Goal: Book appointment/travel/reservation

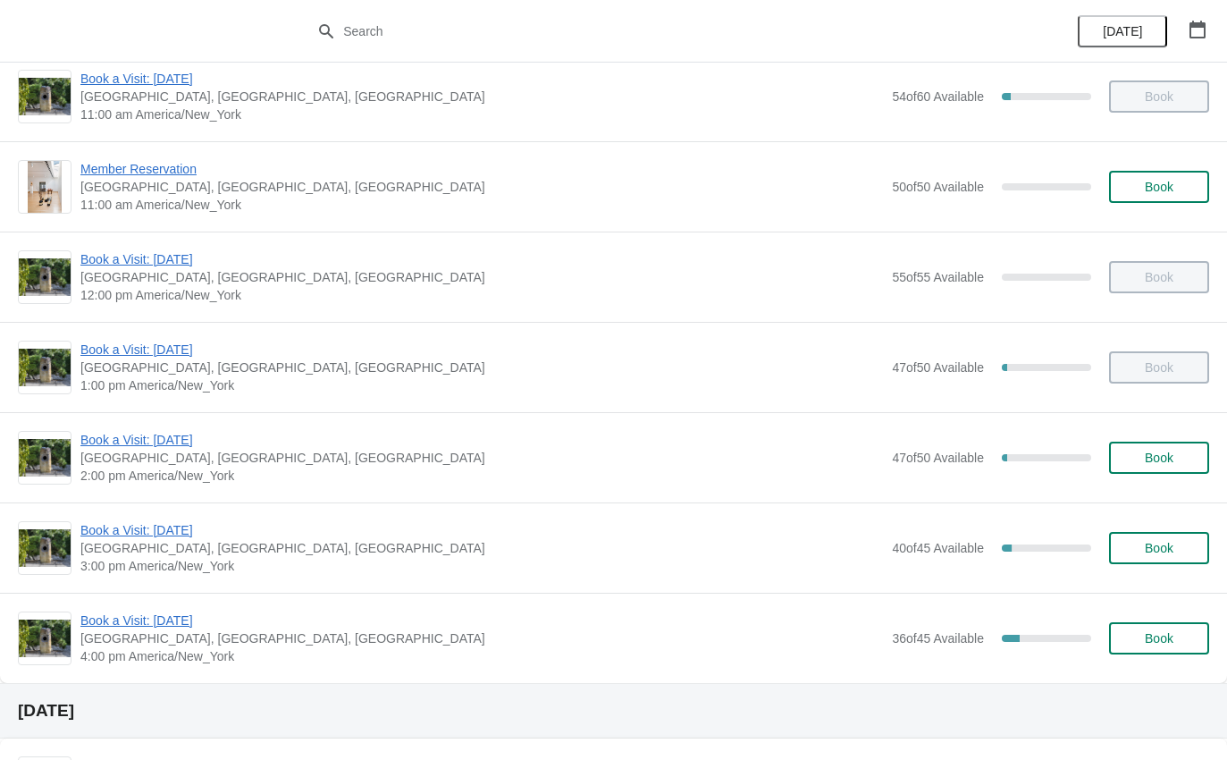
scroll to position [114, 0]
click at [156, 532] on span "Book a Visit: [DATE]" at bounding box center [481, 529] width 803 height 18
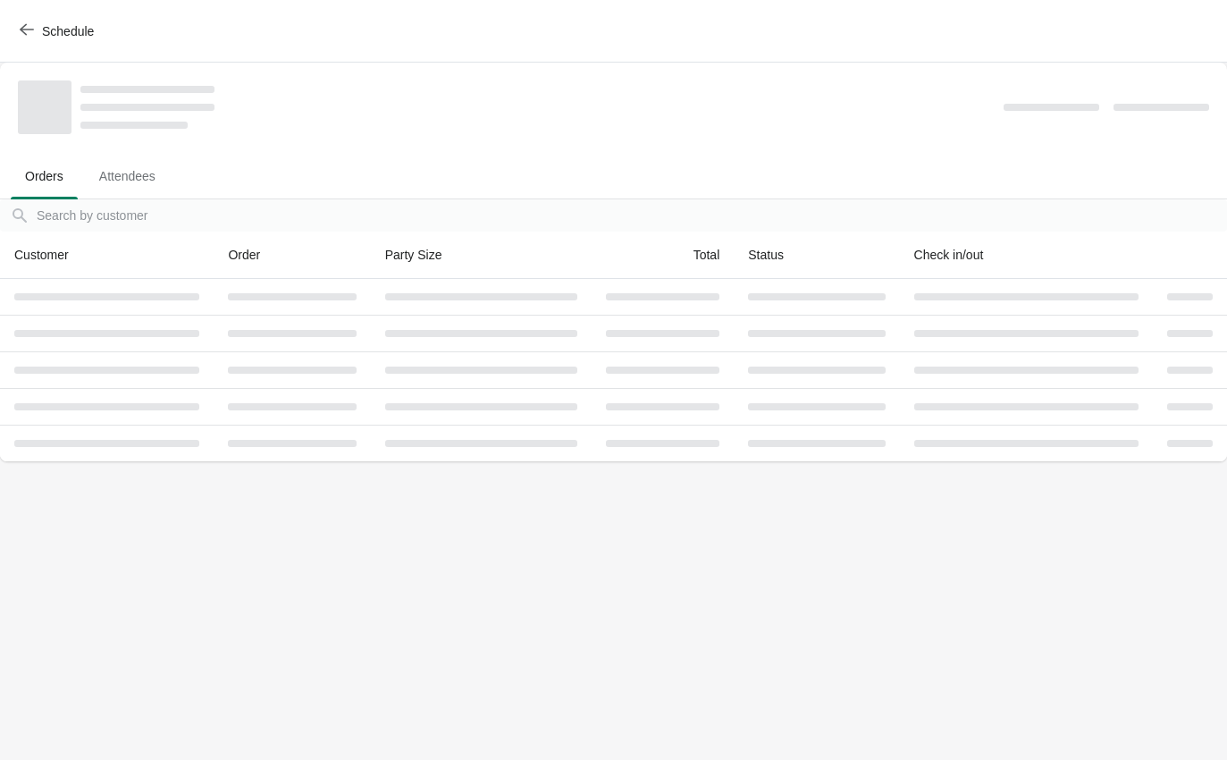
scroll to position [0, 0]
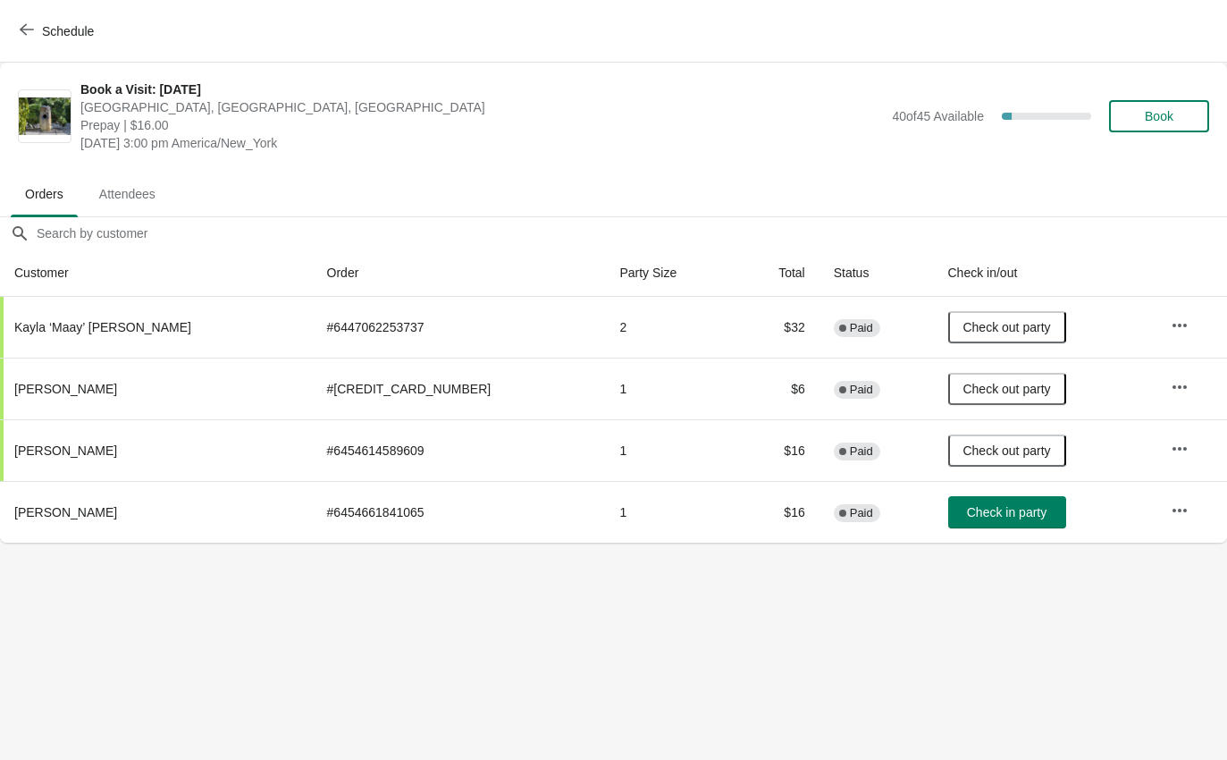
click at [982, 502] on button "Check in party" at bounding box center [1008, 512] width 118 height 32
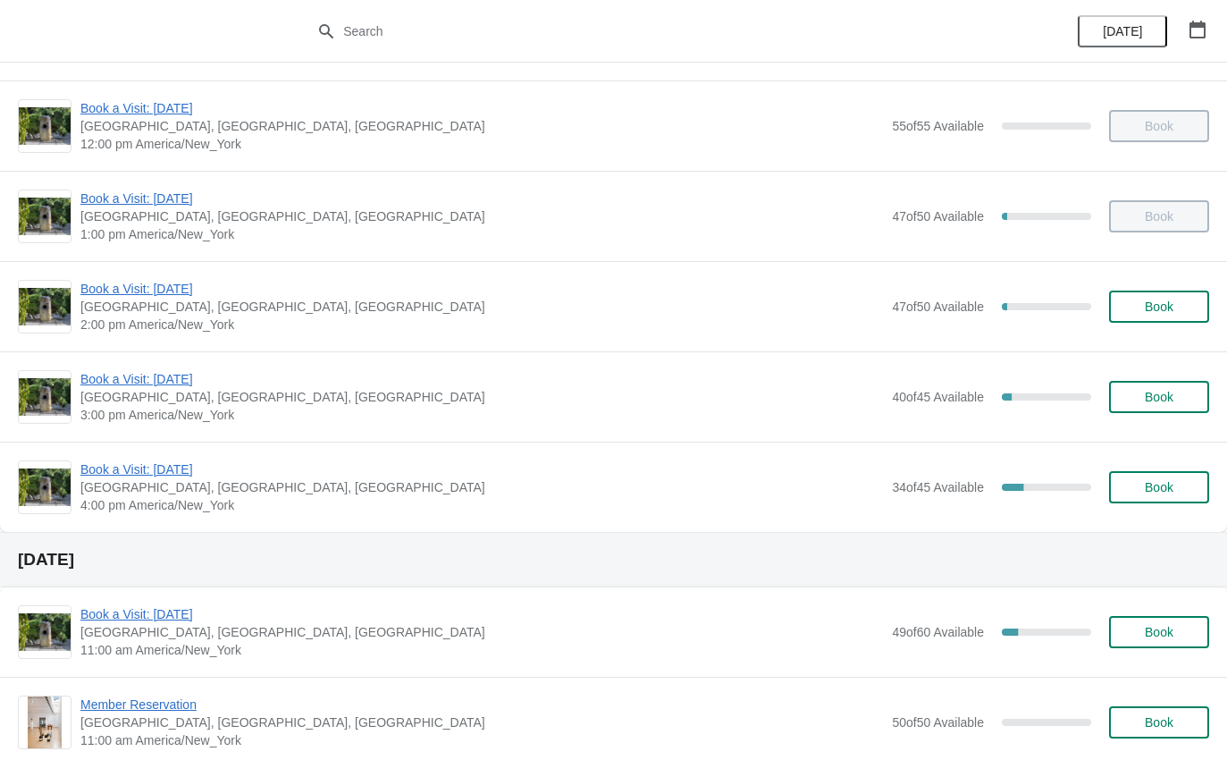
scroll to position [274, 0]
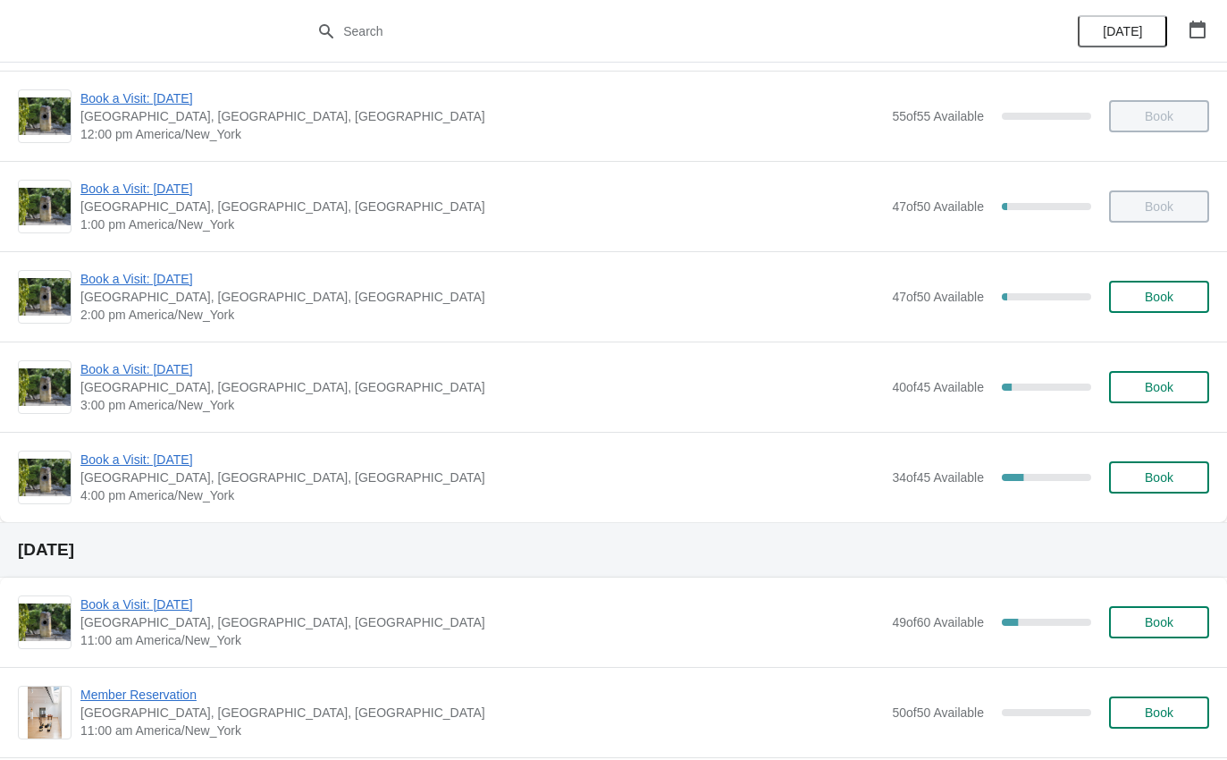
click at [134, 457] on span "Book a Visit: [DATE]" at bounding box center [481, 460] width 803 height 18
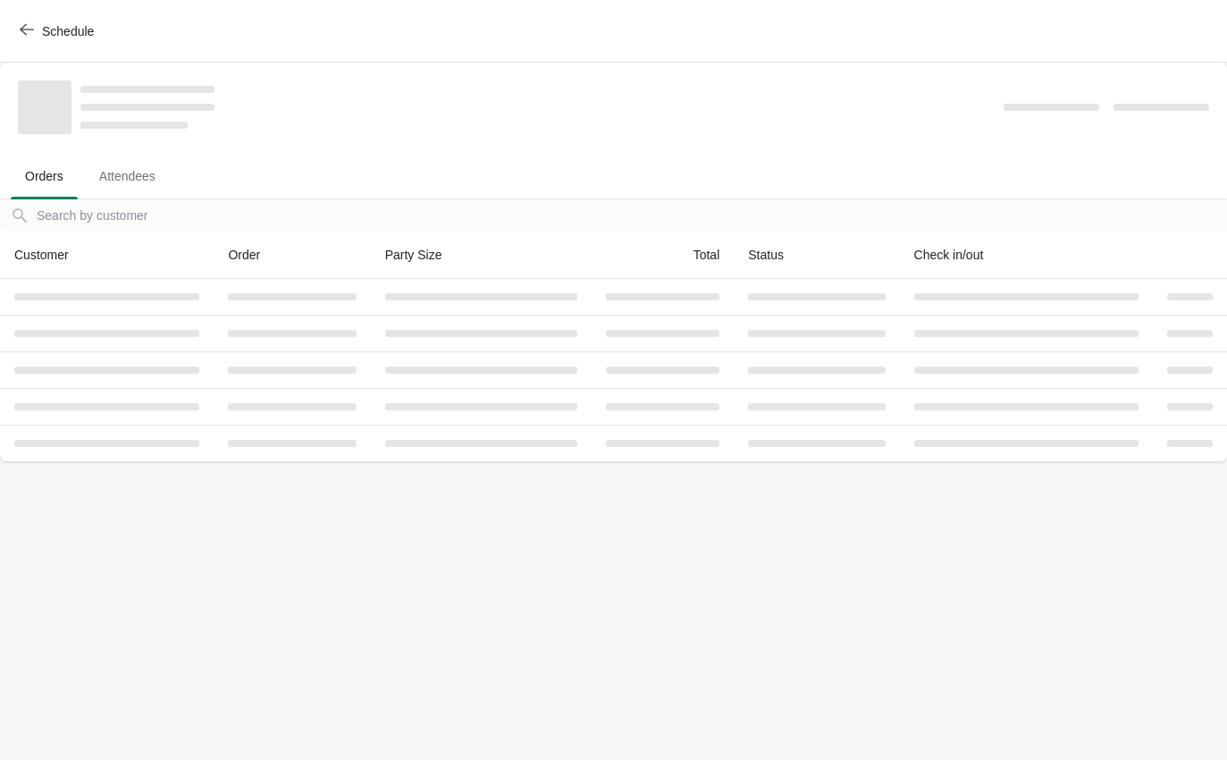
scroll to position [0, 0]
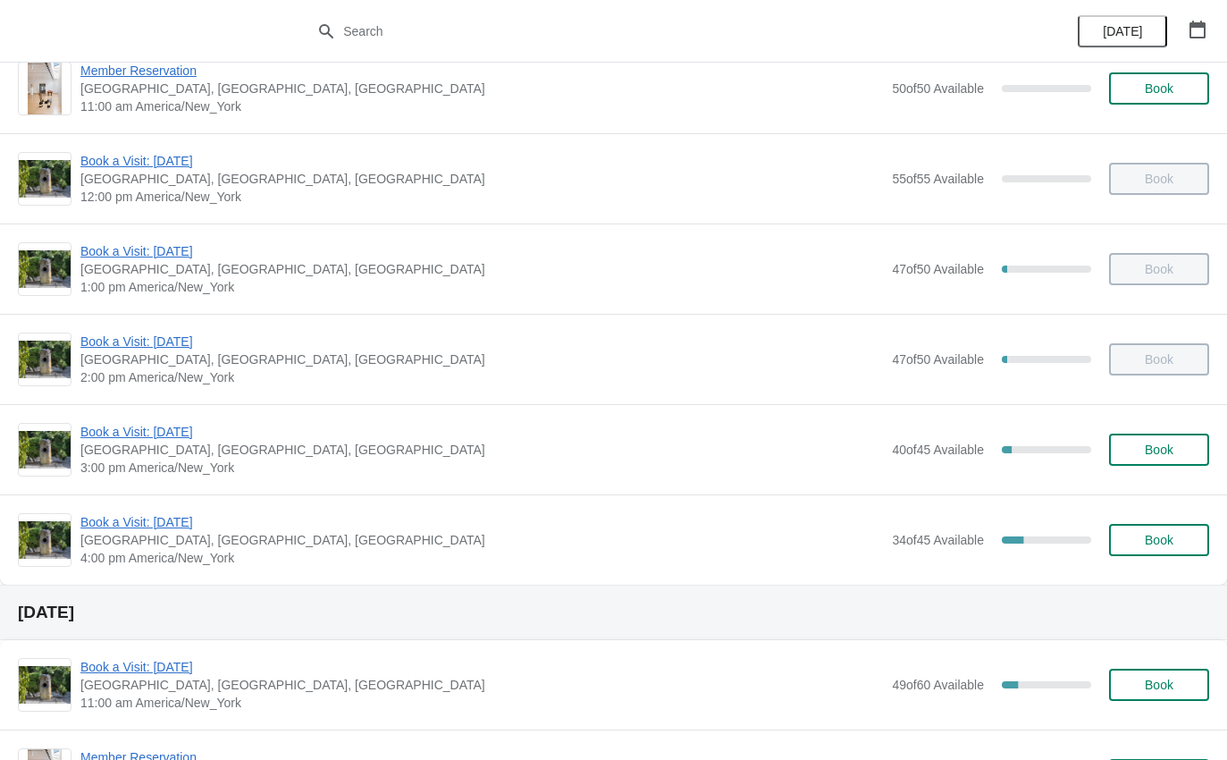
scroll to position [211, 0]
click at [181, 519] on span "Book a Visit: [DATE]" at bounding box center [481, 523] width 803 height 18
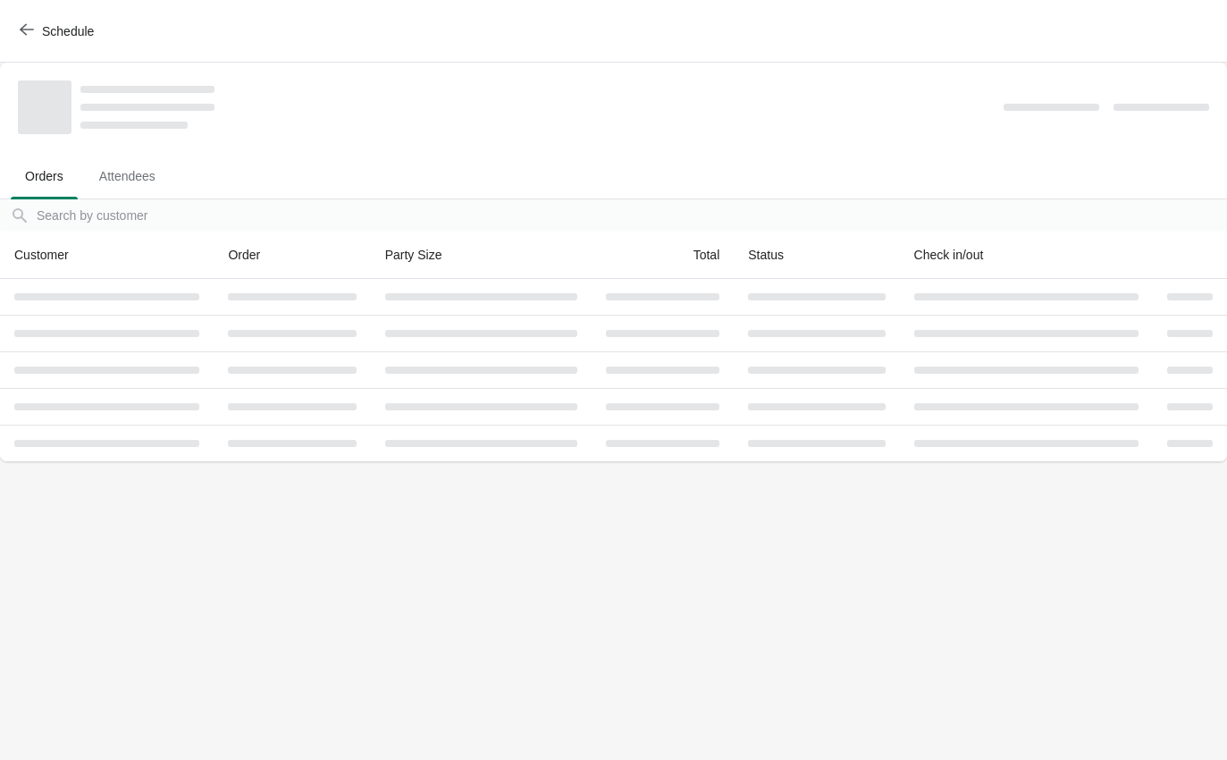
scroll to position [0, 0]
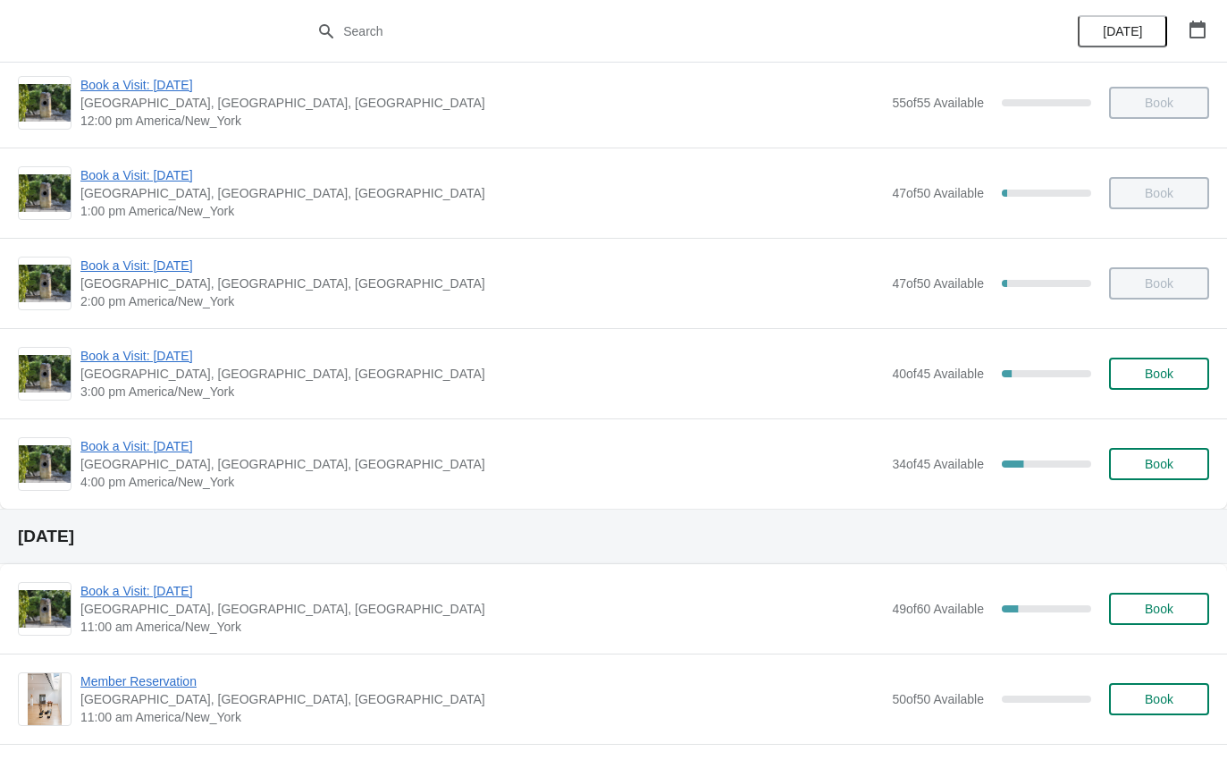
scroll to position [262, 0]
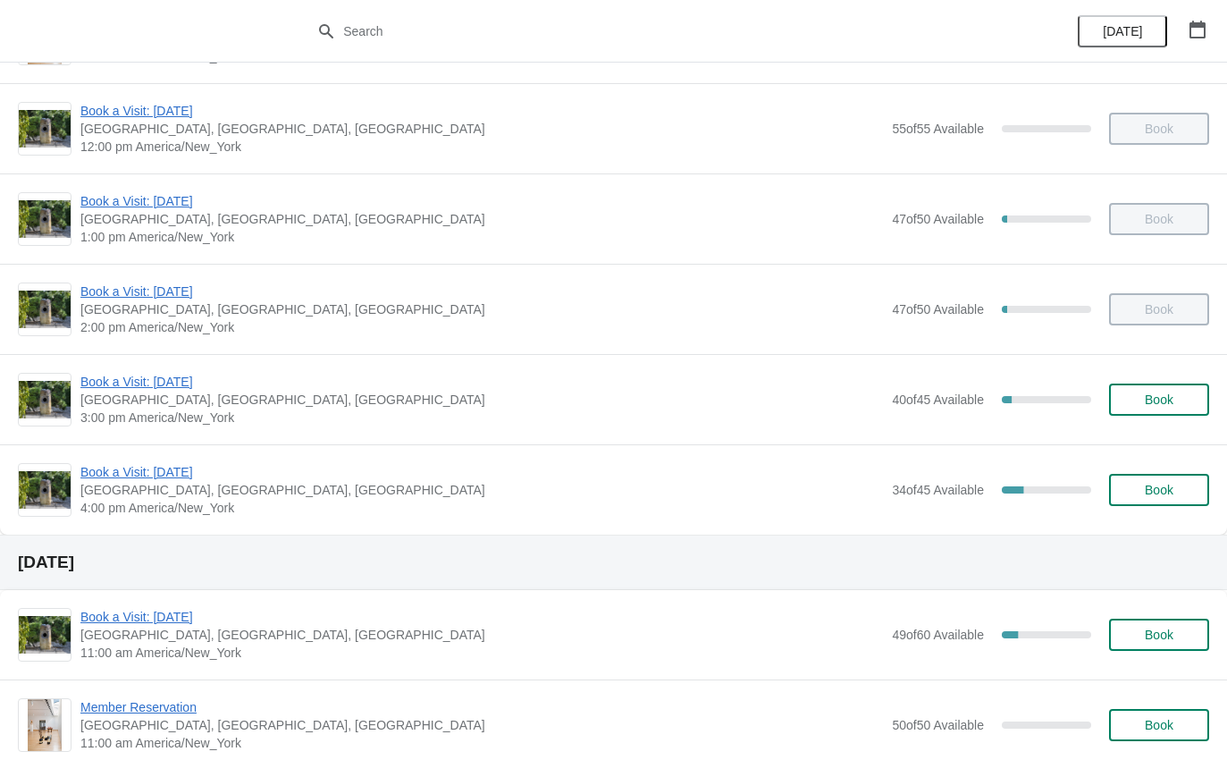
click at [119, 468] on span "Book a Visit: [DATE]" at bounding box center [481, 472] width 803 height 18
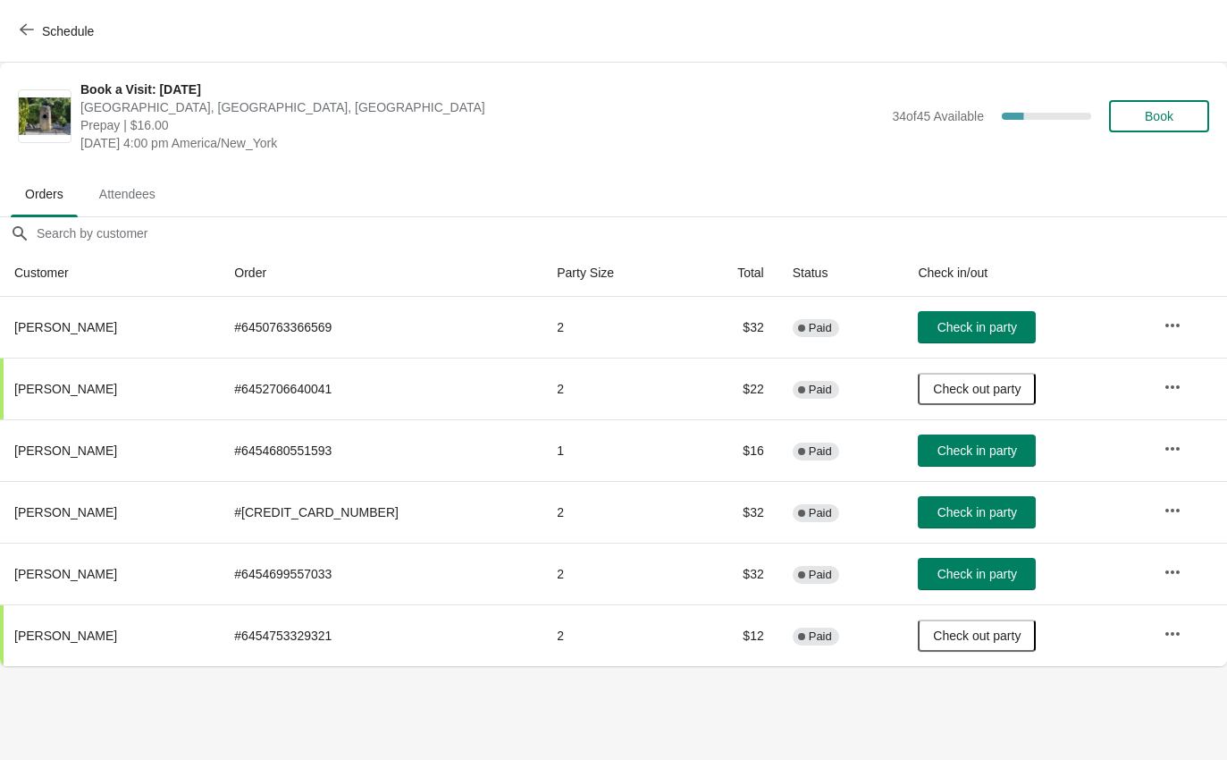
click at [965, 441] on button "Check in party" at bounding box center [977, 450] width 118 height 32
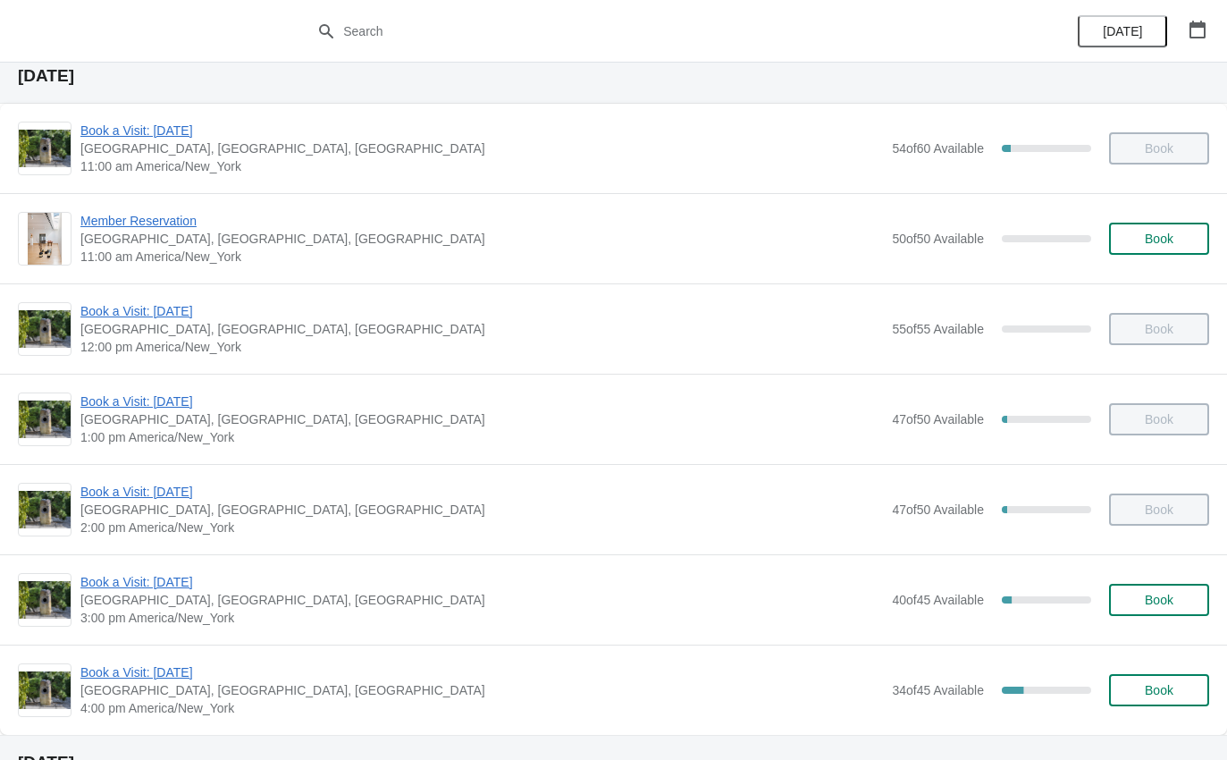
scroll to position [139, 0]
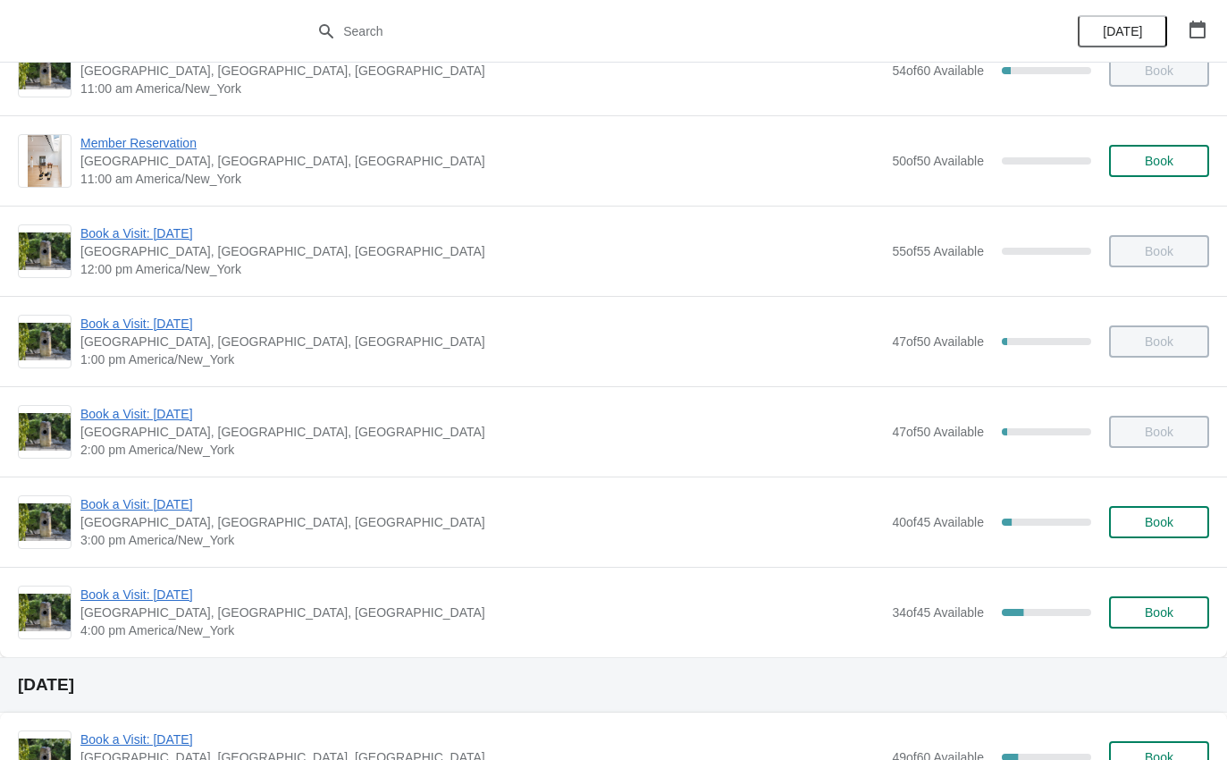
click at [122, 602] on span "Book a Visit: [DATE]" at bounding box center [481, 595] width 803 height 18
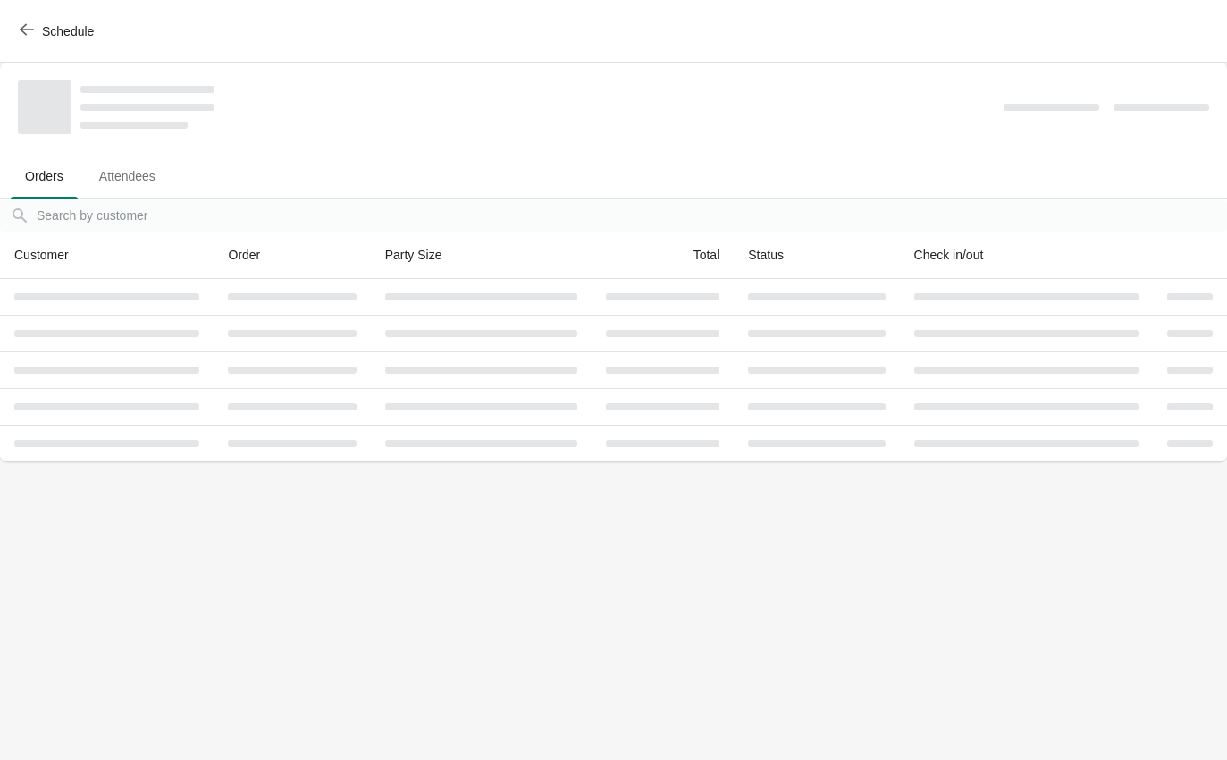
scroll to position [0, 0]
